Goal: Connect with others

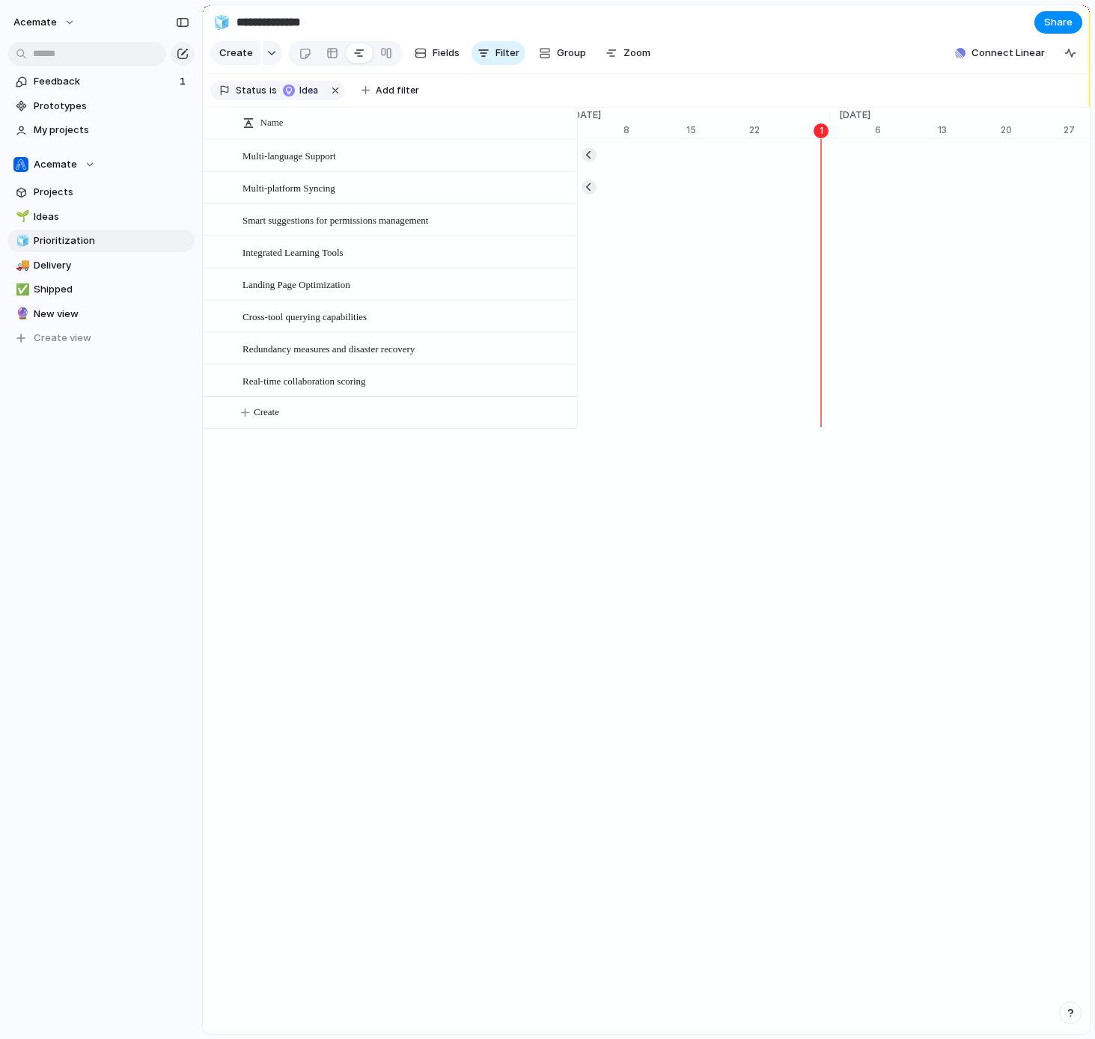
scroll to position [0, 9590]
click at [65, 81] on span "Feedback" at bounding box center [104, 81] width 141 height 15
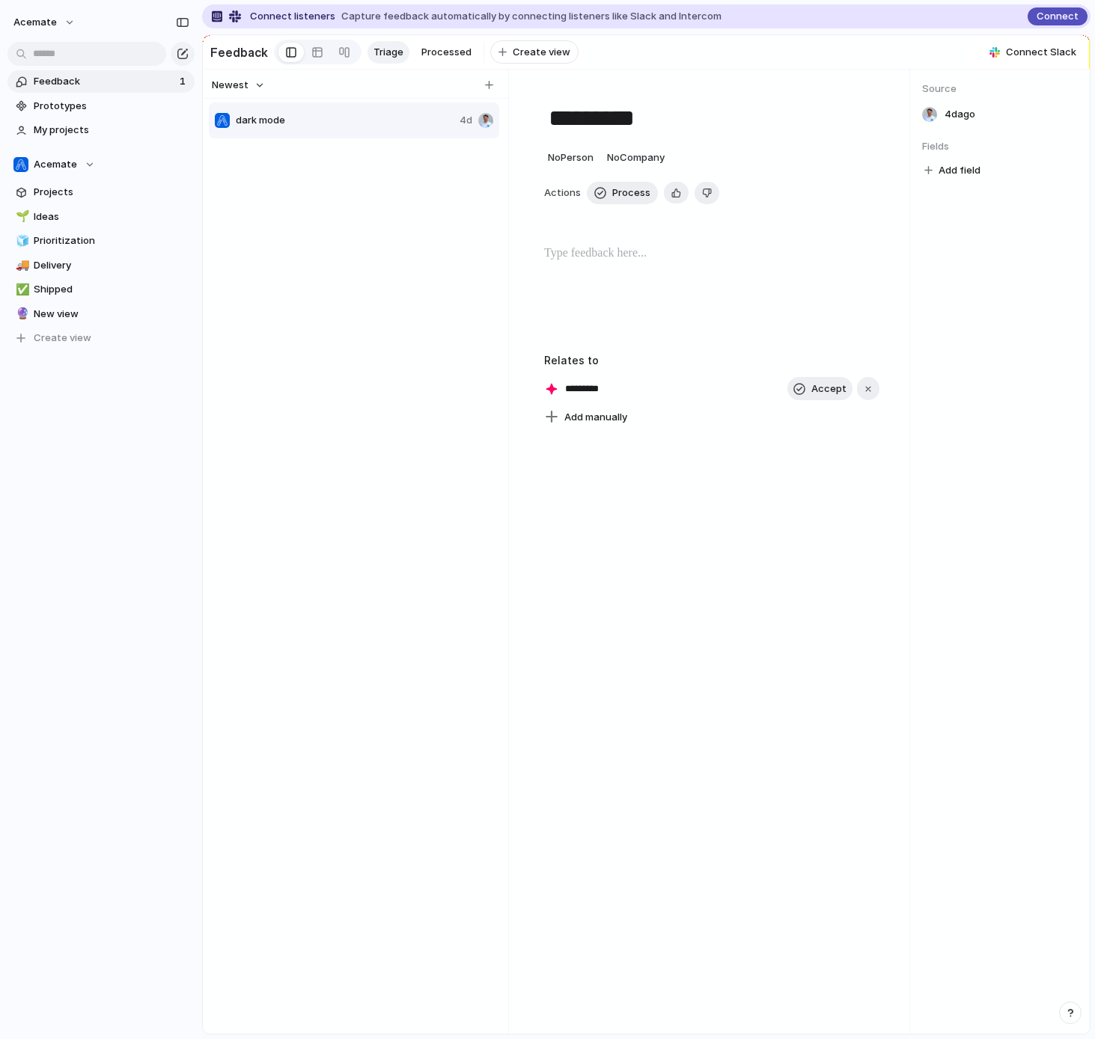
click at [1042, 19] on span "Connect" at bounding box center [1057, 16] width 42 height 15
